Goal: Information Seeking & Learning: Compare options

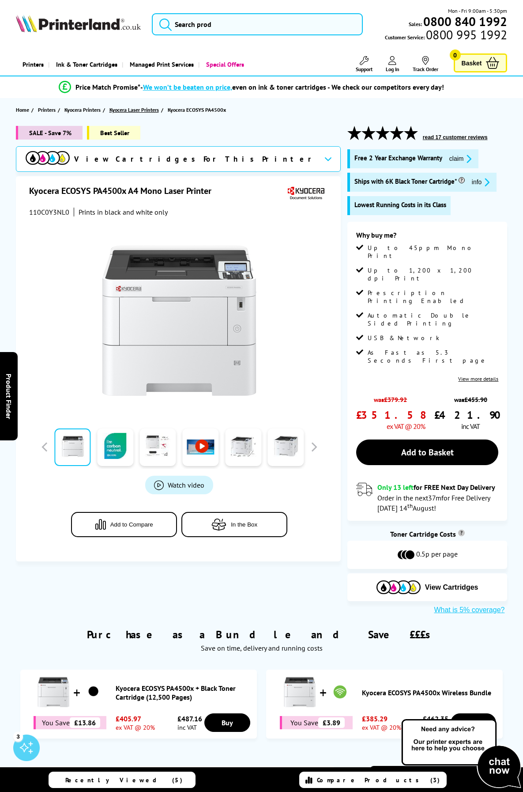
click at [143, 112] on span "Kyocera Laser Printers" at bounding box center [133, 109] width 49 height 9
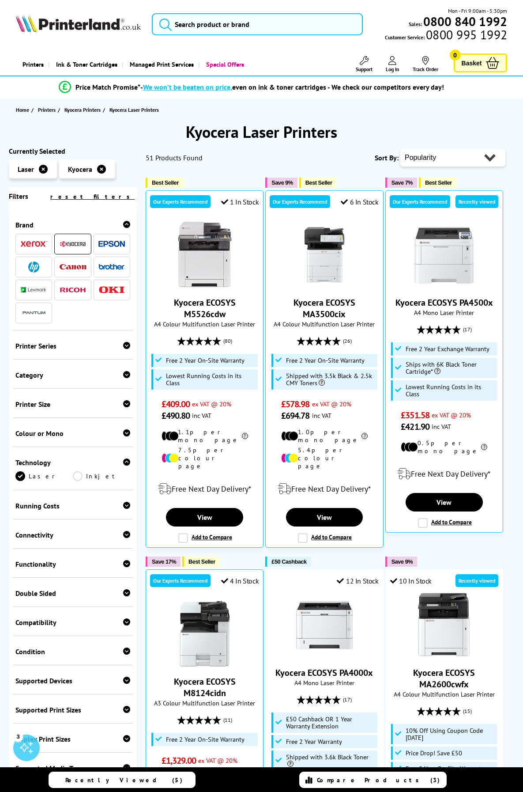
click at [73, 249] on span at bounding box center [73, 243] width 26 height 11
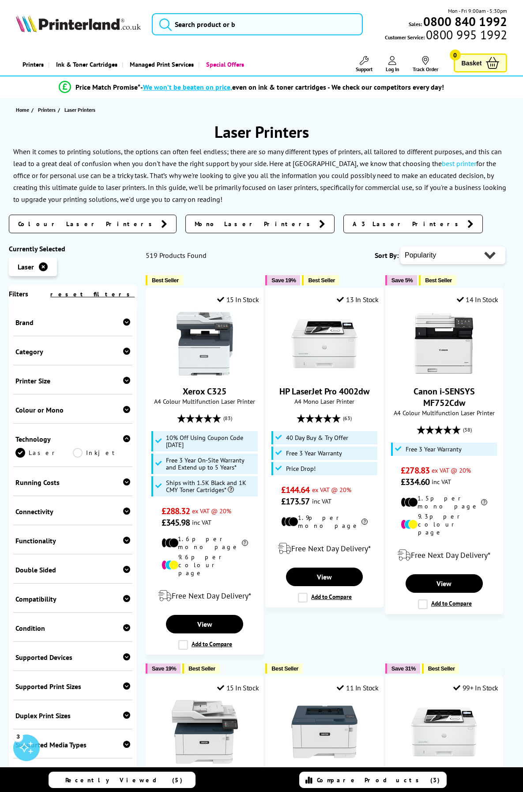
click at [72, 383] on div "Printer Size" at bounding box center [72, 380] width 115 height 9
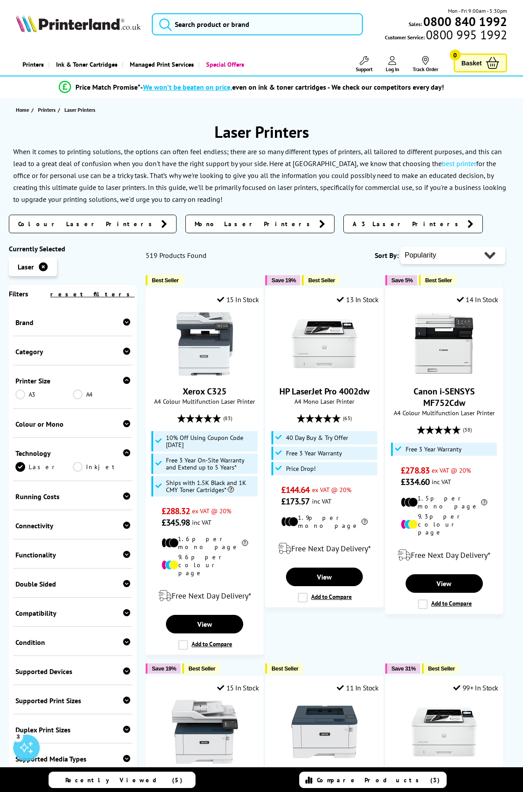
click at [78, 394] on link "A4" at bounding box center [101, 394] width 57 height 10
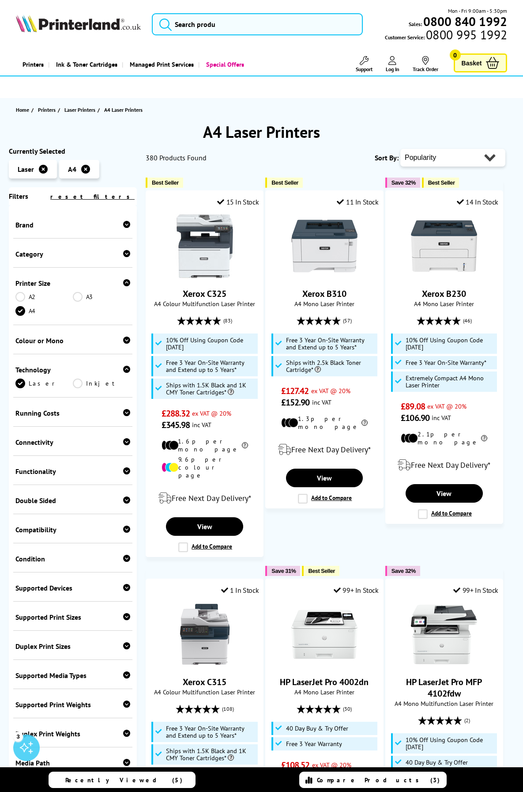
click at [75, 235] on div "Brand" at bounding box center [72, 223] width 119 height 29
click at [75, 226] on div "Brand" at bounding box center [72, 224] width 115 height 9
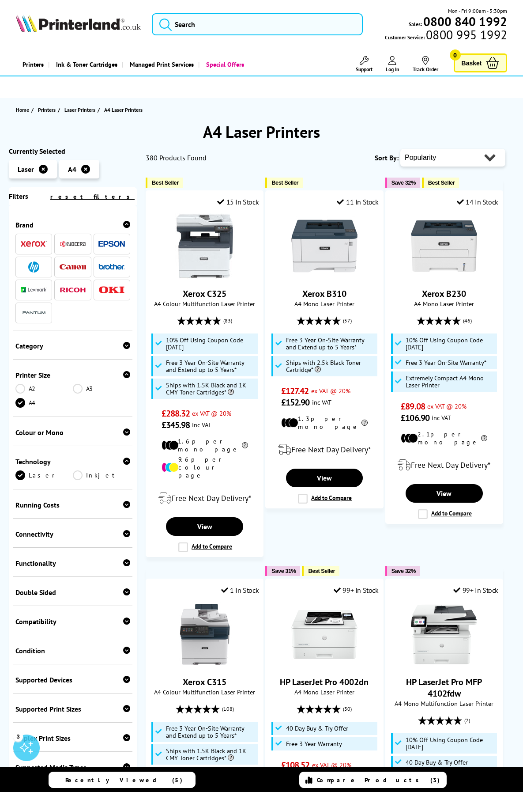
click at [75, 245] on img at bounding box center [73, 244] width 26 height 7
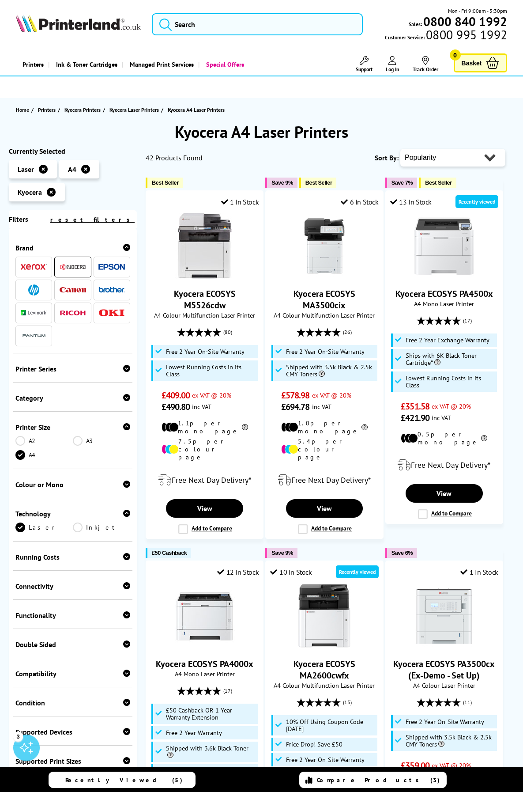
click at [424, 156] on select "Popularity Rating Price - Low to High Price - High to Low Running Costs - Low t…" at bounding box center [452, 158] width 105 height 18
select select "Running Costs"
click at [400, 149] on select "Popularity Rating Price - Low to High Price - High to Low Running Costs - Low t…" at bounding box center [452, 158] width 105 height 18
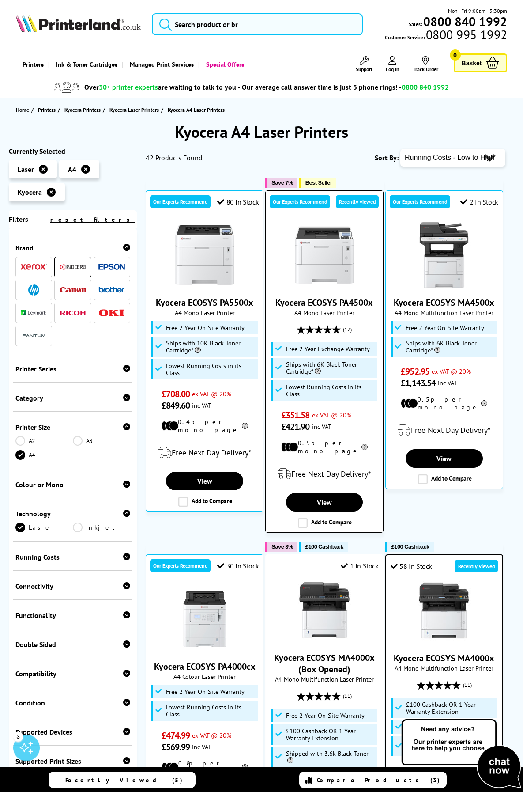
click at [301, 518] on label "Add to Compare" at bounding box center [325, 523] width 54 height 10
click at [0, 0] on input "Add to Compare" at bounding box center [0, 0] width 0 height 0
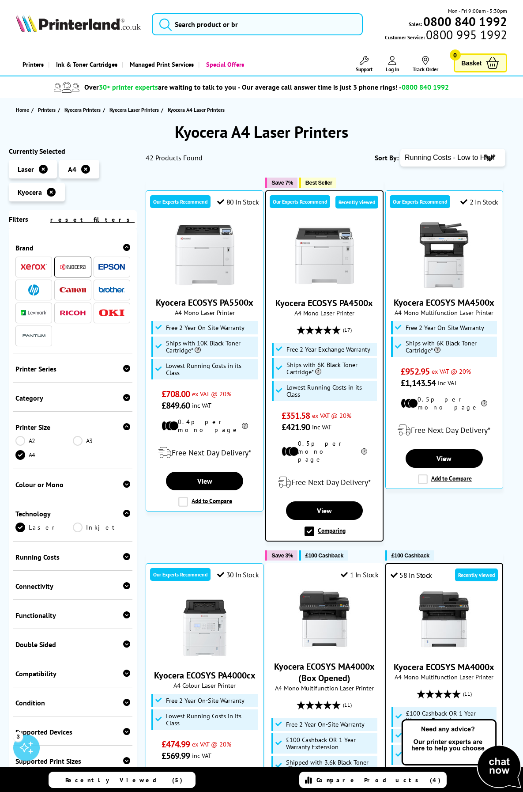
click at [348, 779] on div "Compare Products (4)" at bounding box center [373, 780] width 136 height 8
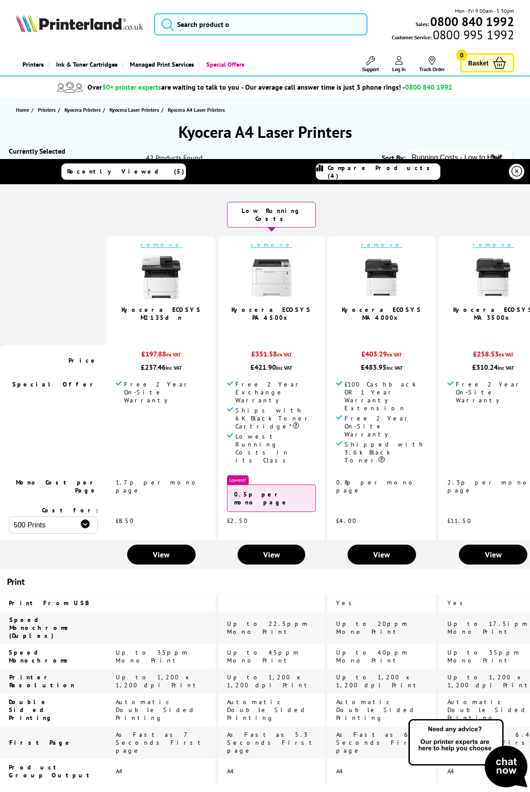
click at [264, 306] on link "Kyocera ECOSYS PA4500x" at bounding box center [271, 314] width 80 height 16
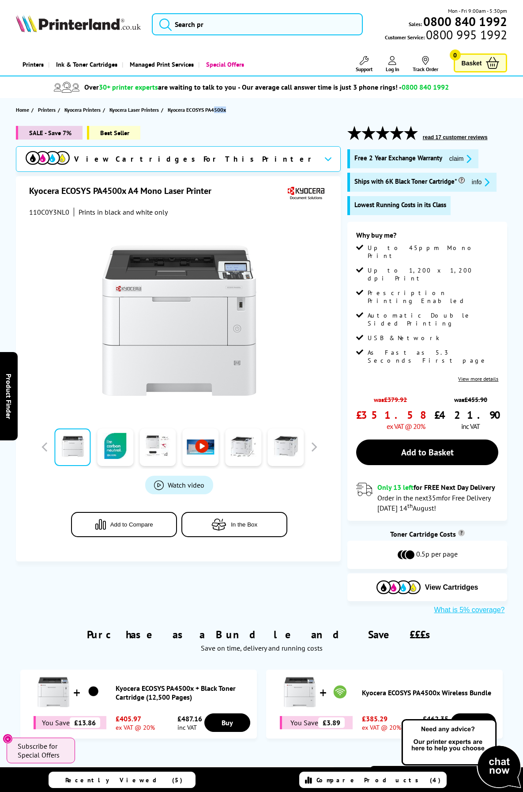
drag, startPoint x: 227, startPoint y: 109, endPoint x: 217, endPoint y: 110, distance: 10.2
click at [217, 110] on span "Kyocera ECOSYS PA4500x" at bounding box center [197, 109] width 58 height 7
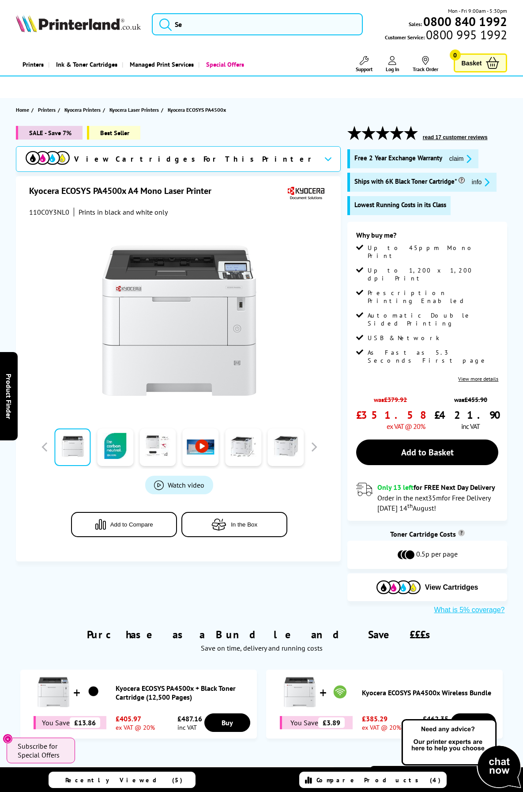
click at [182, 108] on span "Kyocera ECOSYS PA4500x" at bounding box center [197, 109] width 58 height 7
click at [145, 107] on span "Kyocera Laser Printers" at bounding box center [133, 109] width 49 height 9
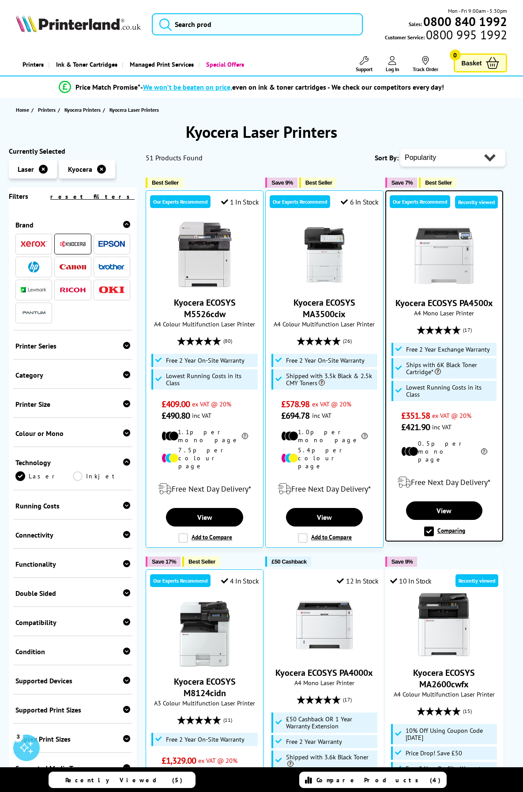
click at [81, 352] on div "Printer Series ECOSYS [GEOGRAPHIC_DATA]" at bounding box center [72, 344] width 119 height 29
click at [112, 348] on div "Printer Series" at bounding box center [72, 345] width 115 height 9
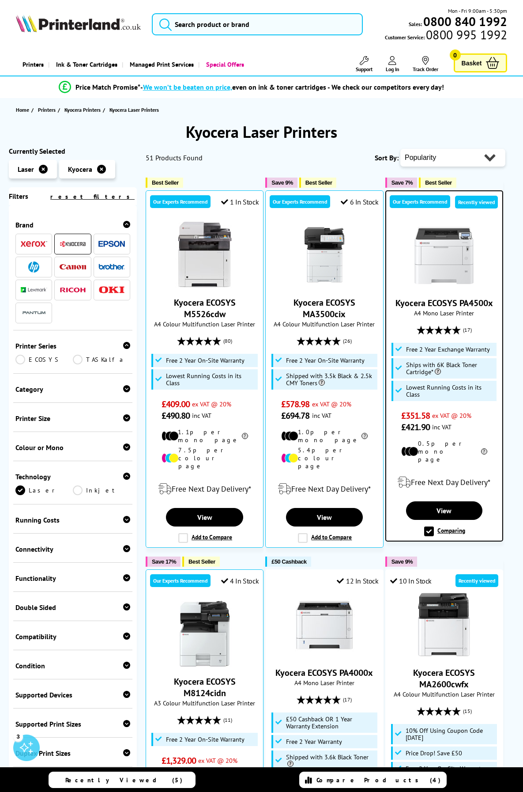
click at [41, 395] on div "Category Print Only Multifunction" at bounding box center [72, 388] width 119 height 29
click at [37, 407] on div "Printer Size A3 A4" at bounding box center [72, 417] width 119 height 29
click at [42, 415] on div "Printer Size" at bounding box center [72, 418] width 115 height 9
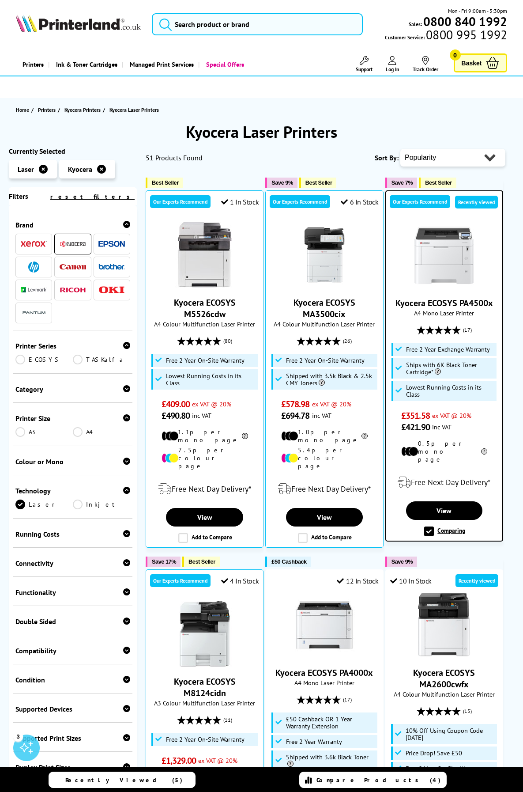
click at [75, 431] on link "A4" at bounding box center [101, 432] width 57 height 10
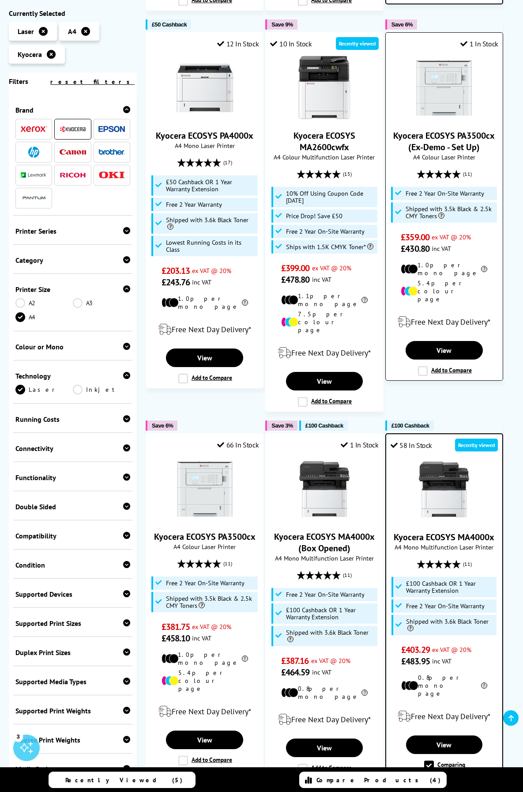
scroll to position [530, 0]
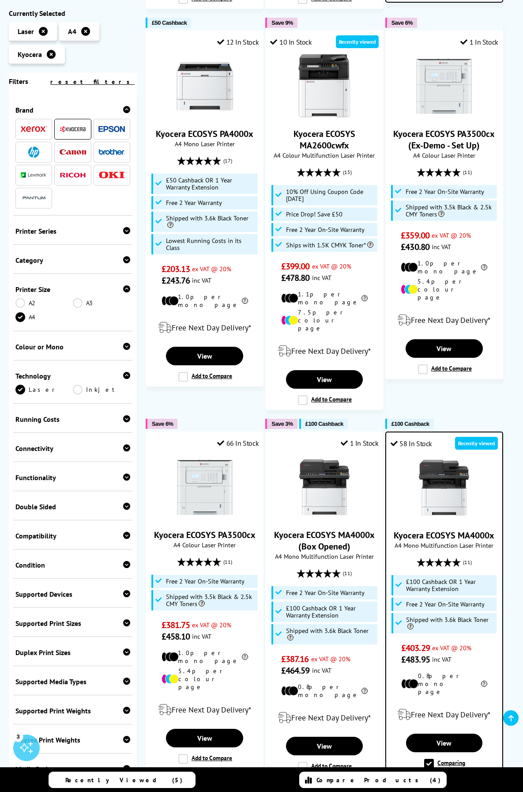
click at [388, 780] on span "Compare Products (4)" at bounding box center [379, 780] width 125 height 8
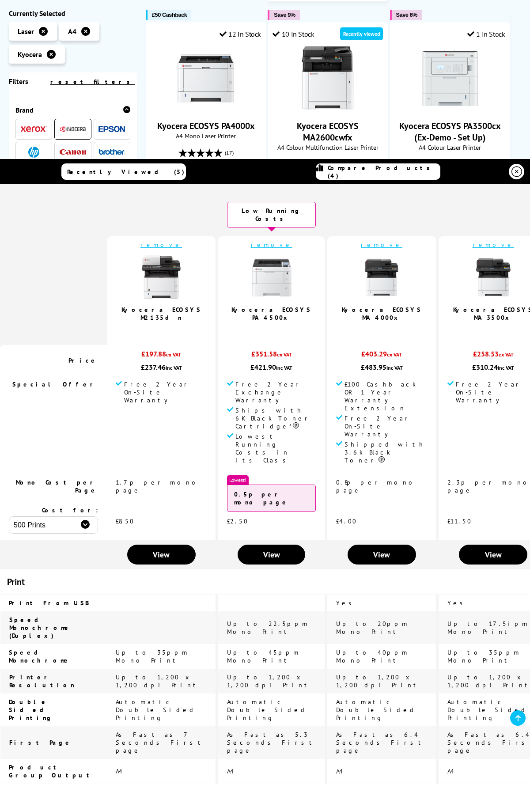
click at [511, 170] on icon at bounding box center [516, 171] width 11 height 11
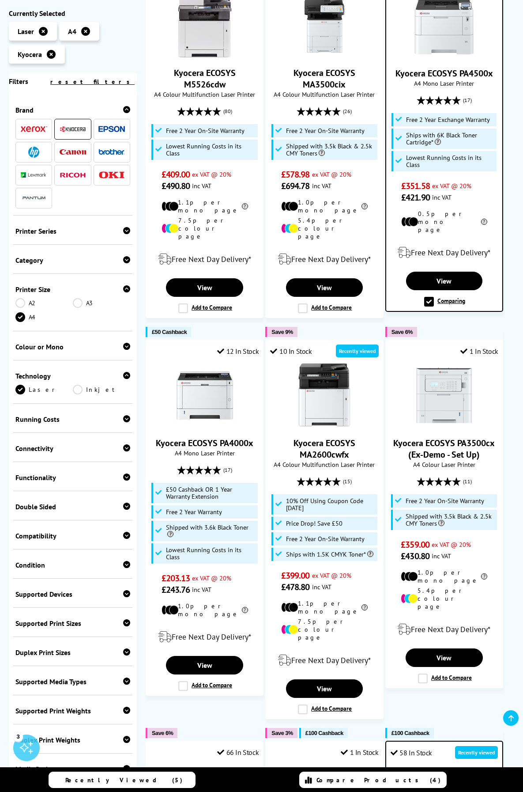
scroll to position [0, 0]
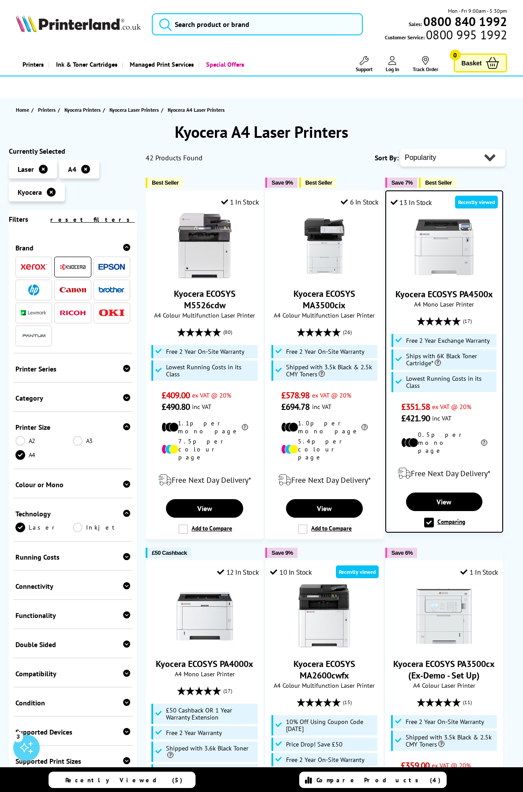
click at [488, 162] on select "Popularity Rating Price - Low to High Price - High to Low Running Costs - Low t…" at bounding box center [452, 158] width 105 height 18
select select "Running Costs"
click at [400, 149] on select "Popularity Rating Price - Low to High Price - High to Low Running Costs - Low t…" at bounding box center [452, 158] width 105 height 18
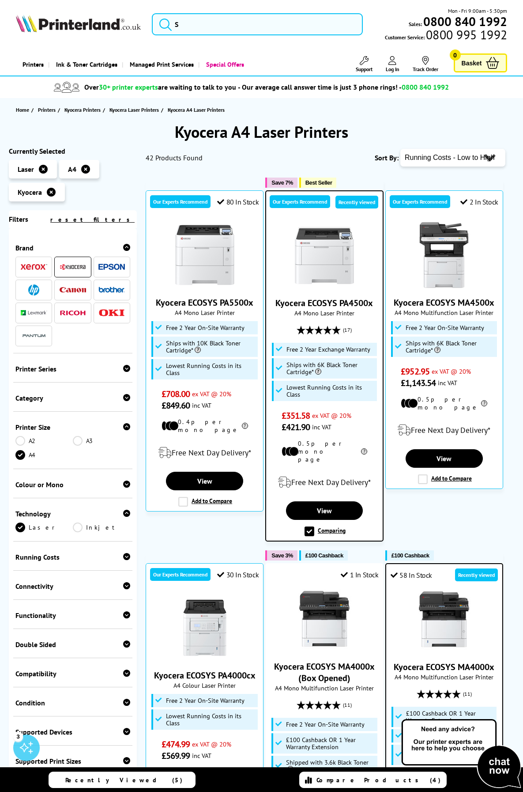
drag, startPoint x: 370, startPoint y: 351, endPoint x: 320, endPoint y: 350, distance: 50.3
click at [320, 350] on span "Free 2 Year Exchange Warranty" at bounding box center [329, 349] width 84 height 7
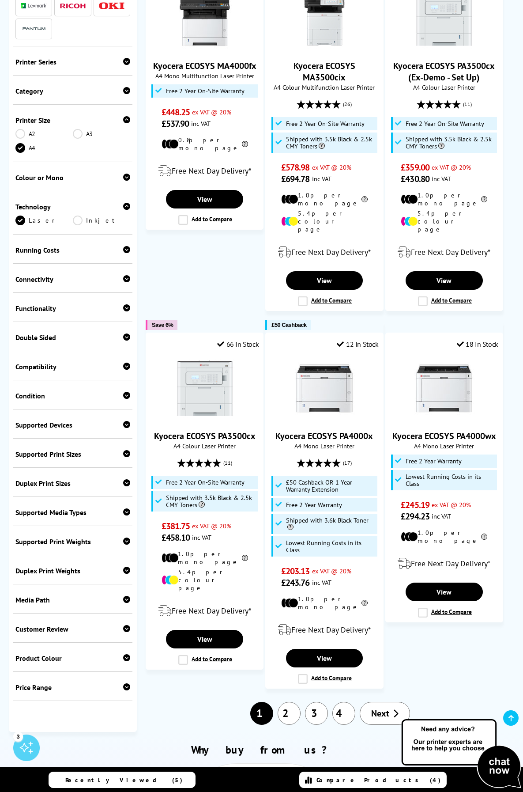
scroll to position [1015, 0]
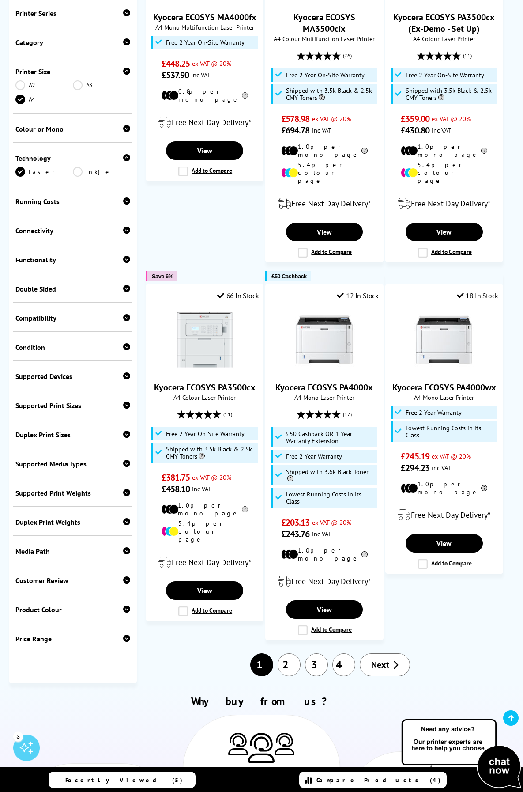
click at [98, 634] on div "Price Range" at bounding box center [72, 638] width 115 height 9
click at [117, 665] on select "0 100 200 300 400 500 600 700 800 900 1000 2000 3000 4000 5000 6000 8000 10000 …" at bounding box center [101, 670] width 57 height 11
select select "500"
click at [73, 665] on select "0 100 200 300 400 500 600 700 800 900 1000 2000 3000 4000 5000 6000 8000 10000 …" at bounding box center [101, 670] width 57 height 11
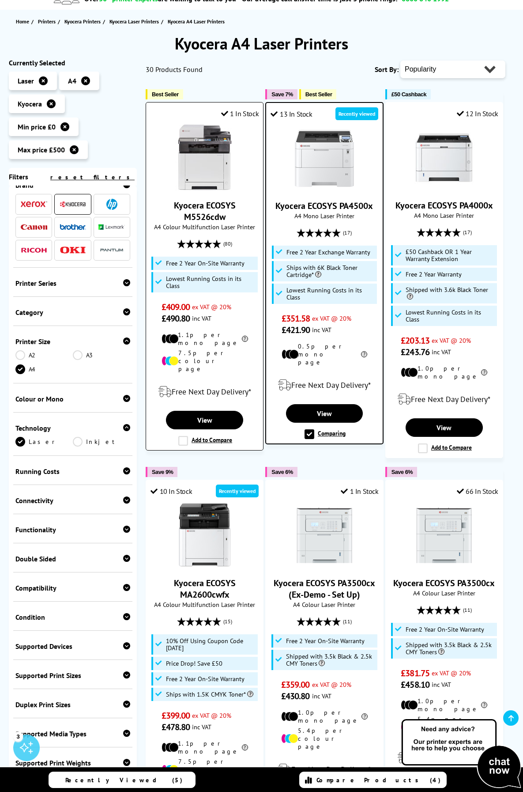
scroll to position [40, 0]
